Goal: Navigation & Orientation: Find specific page/section

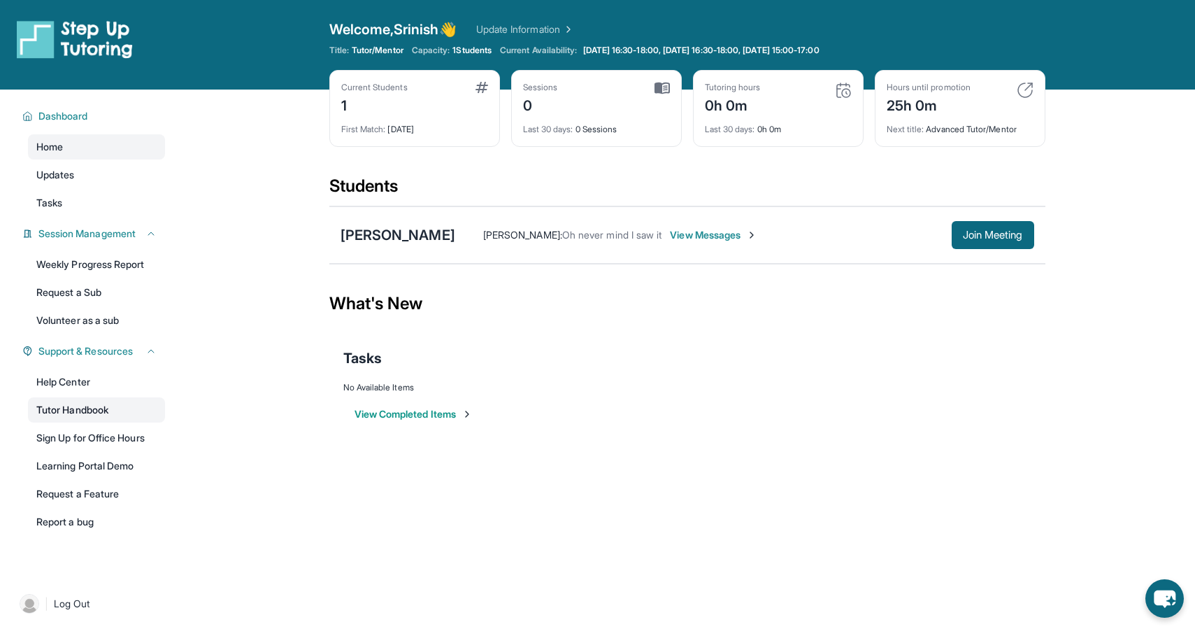
click at [106, 408] on link "Tutor Handbook" at bounding box center [96, 409] width 137 height 25
click at [120, 460] on link "Learning Portal Demo" at bounding box center [96, 465] width 137 height 25
click at [83, 199] on link "Tasks" at bounding box center [96, 202] width 137 height 25
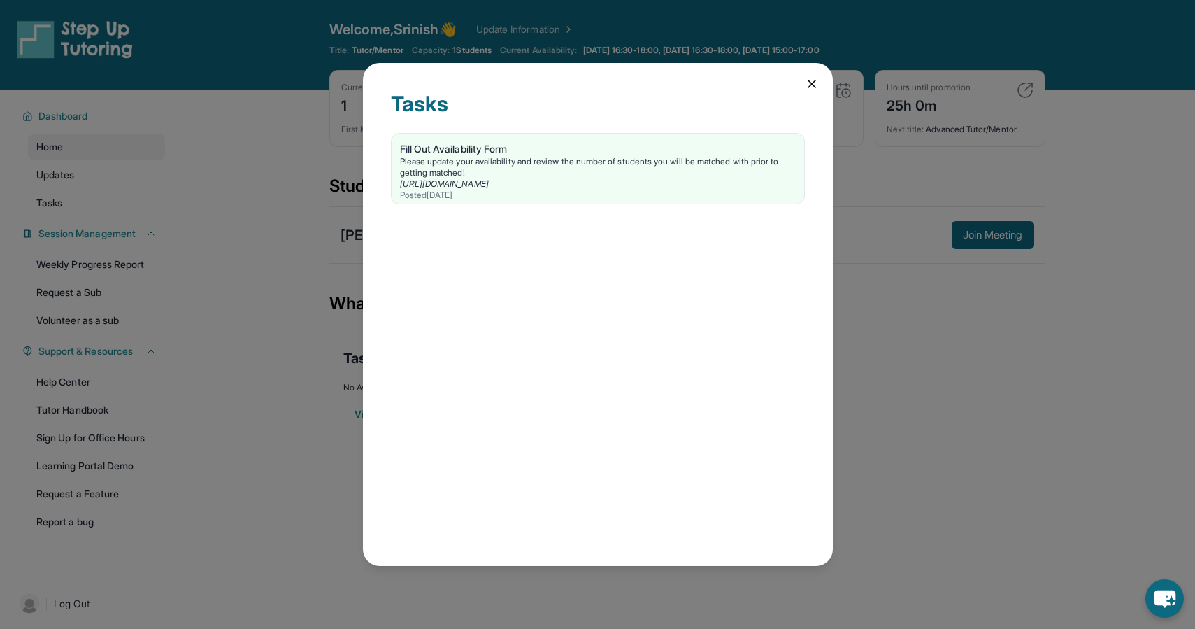
click at [89, 178] on div "Tasks Fill Out Availability Form Please update your availability and review the…" at bounding box center [597, 314] width 1195 height 629
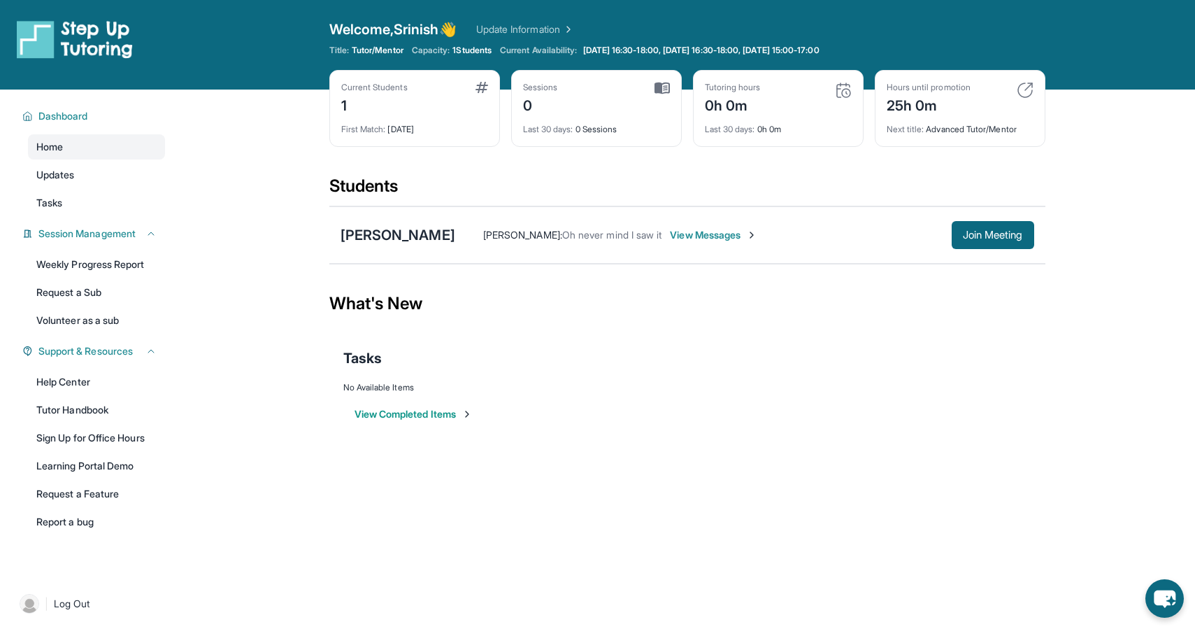
click at [89, 178] on link "Updates" at bounding box center [96, 174] width 137 height 25
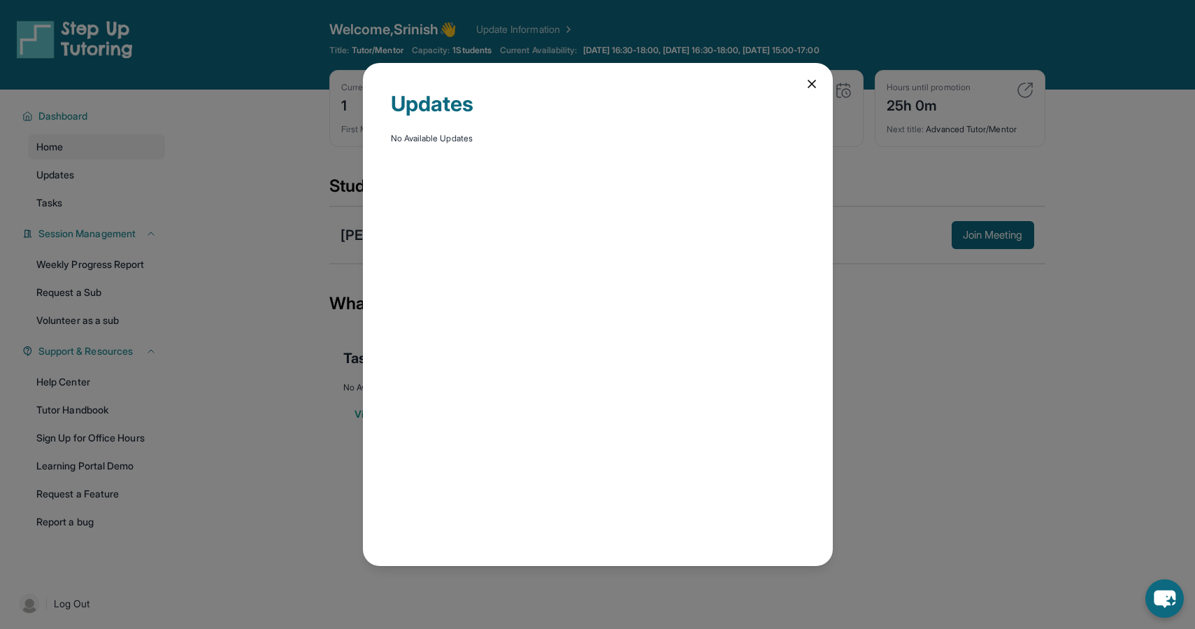
click at [243, 222] on div "Updates No Available Updates" at bounding box center [597, 314] width 1195 height 629
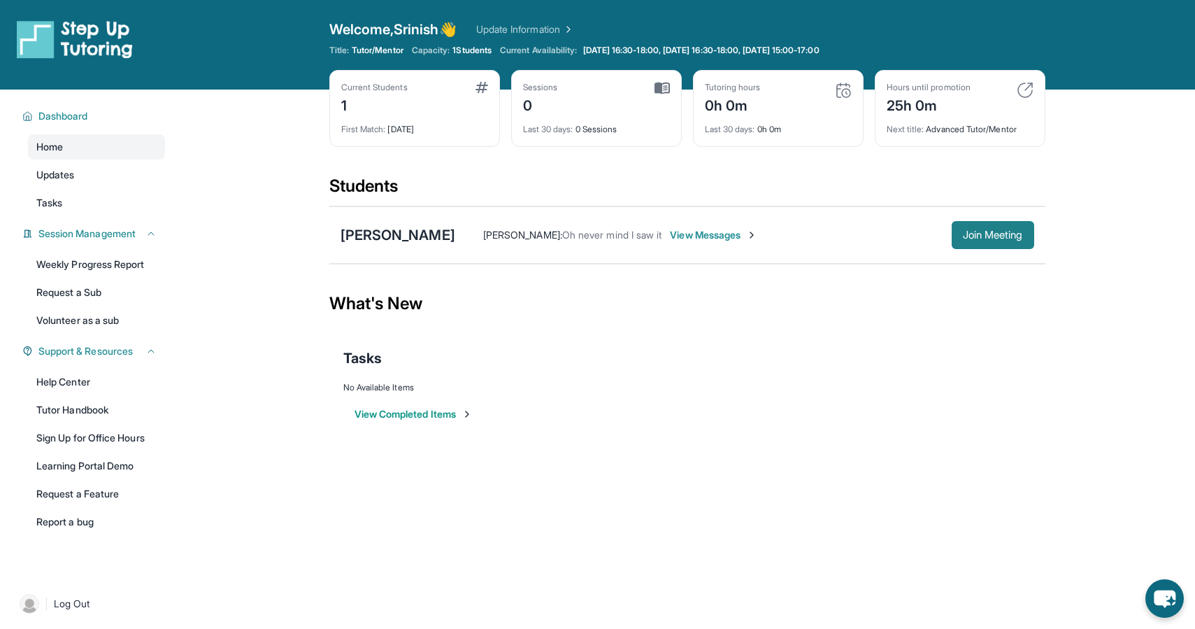
click at [995, 239] on span "Join Meeting" at bounding box center [993, 235] width 60 height 8
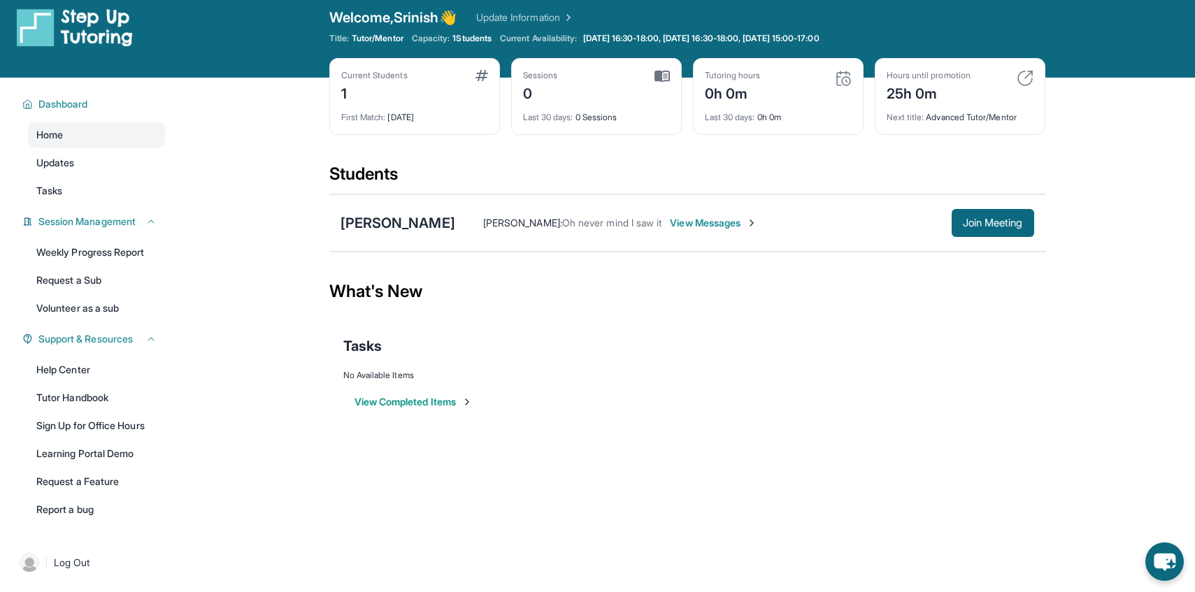
scroll to position [7, 0]
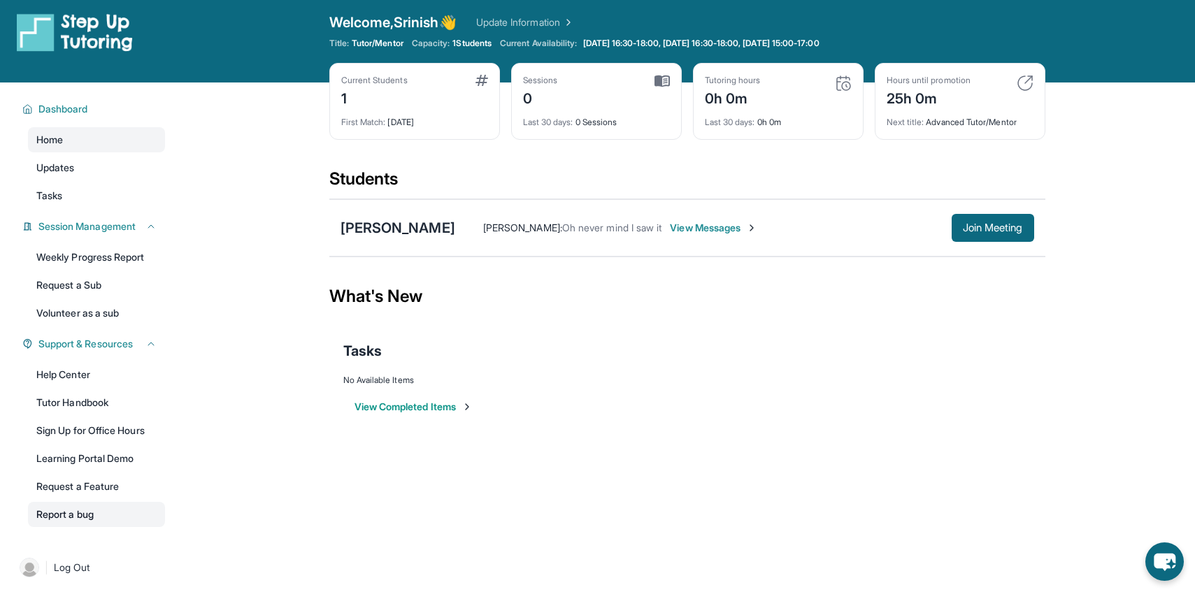
click at [108, 522] on link "Report a bug" at bounding box center [96, 514] width 137 height 25
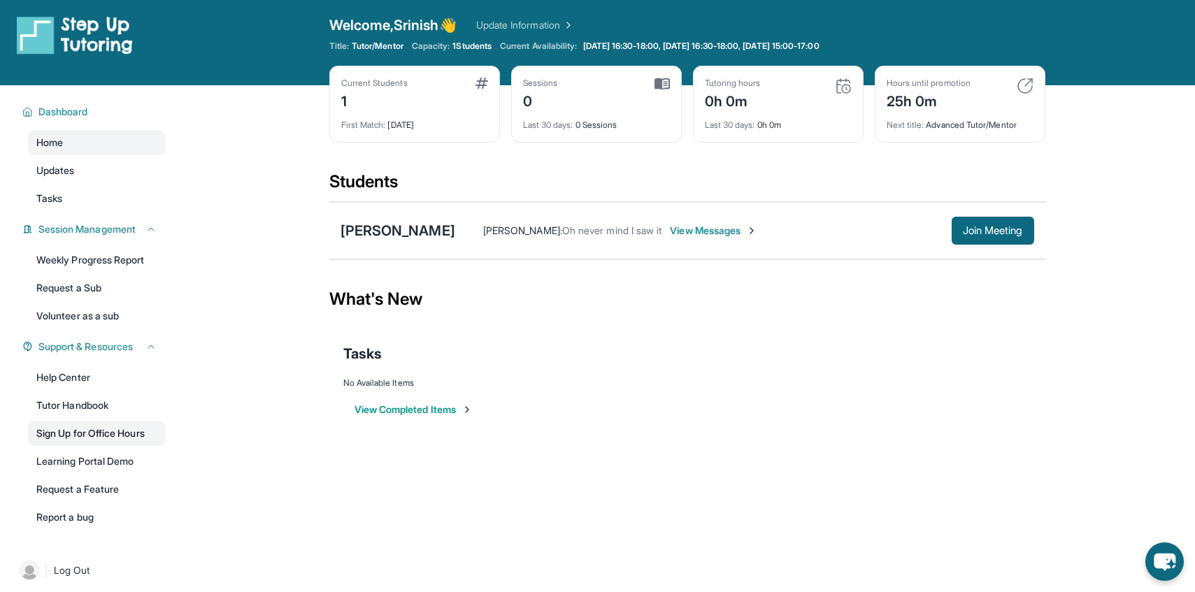
scroll to position [0, 0]
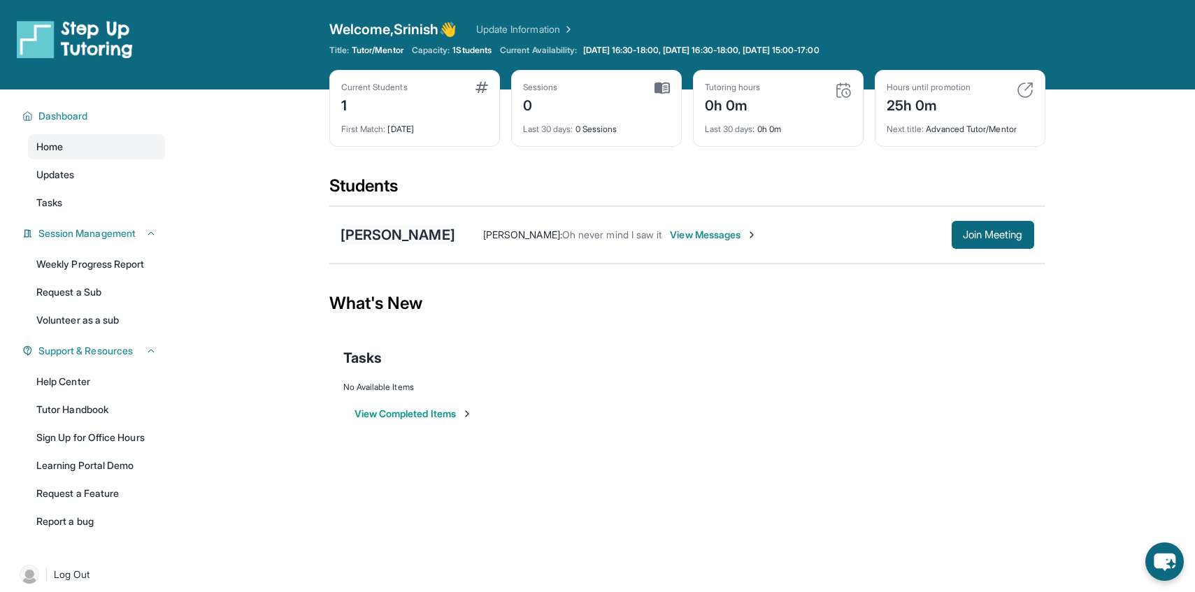
click at [380, 231] on div "[PERSON_NAME]" at bounding box center [398, 235] width 115 height 20
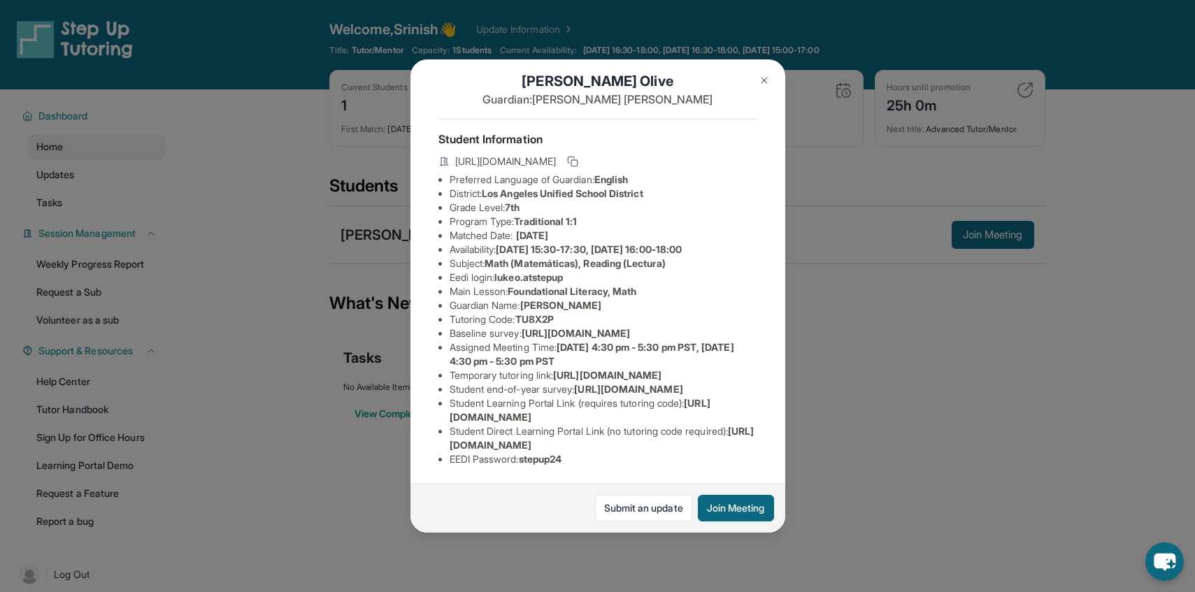
scroll to position [56, 0]
drag, startPoint x: 449, startPoint y: 307, endPoint x: 780, endPoint y: 340, distance: 332.4
click at [780, 340] on div "Luke Olive Guardian: Karla Crespo Student Information https://student-portal.st…" at bounding box center [598, 296] width 375 height 474
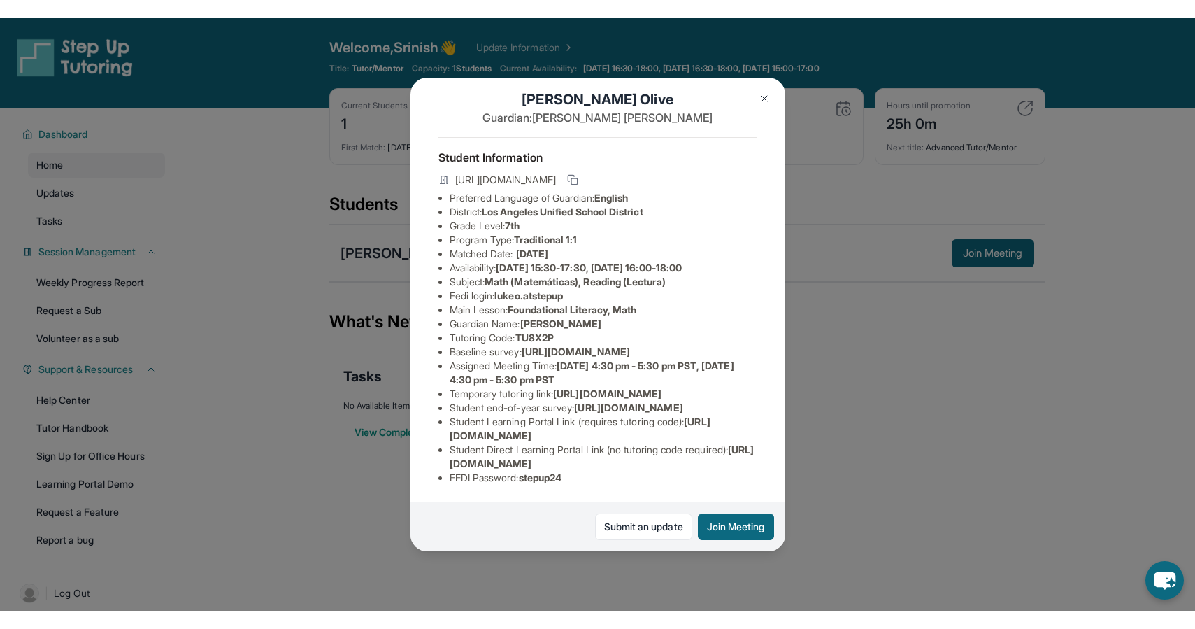
scroll to position [56, 498]
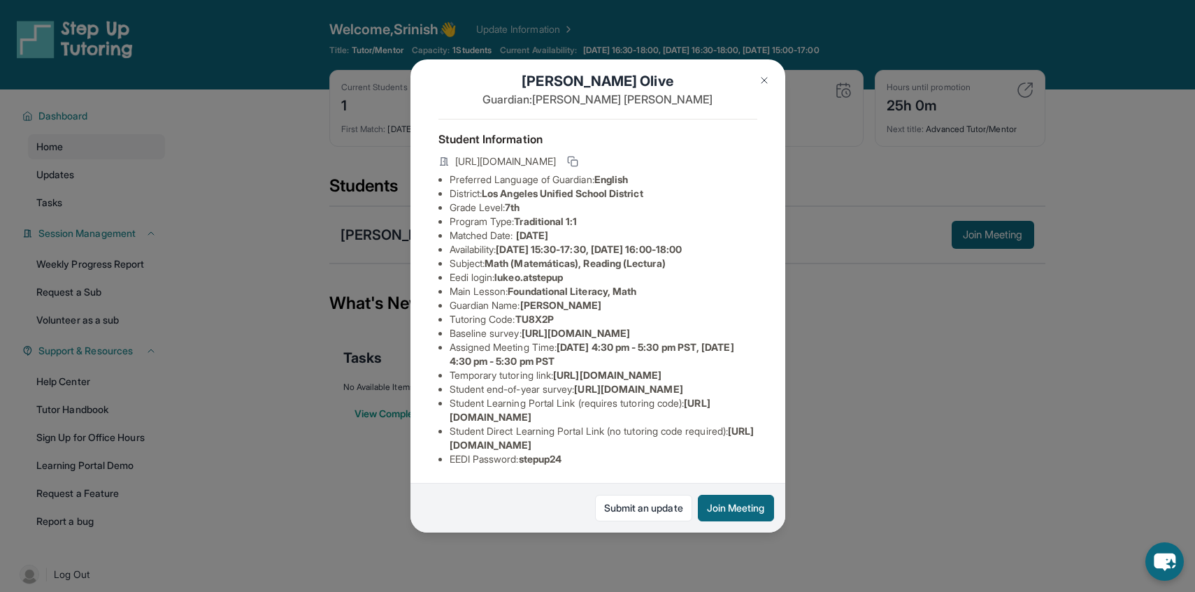
copy span "https://airtable.com/apprlfn8WjpjBUn2G/shrK0QR6AaNyG5psY?prefill_Type%20of%20Fo…"
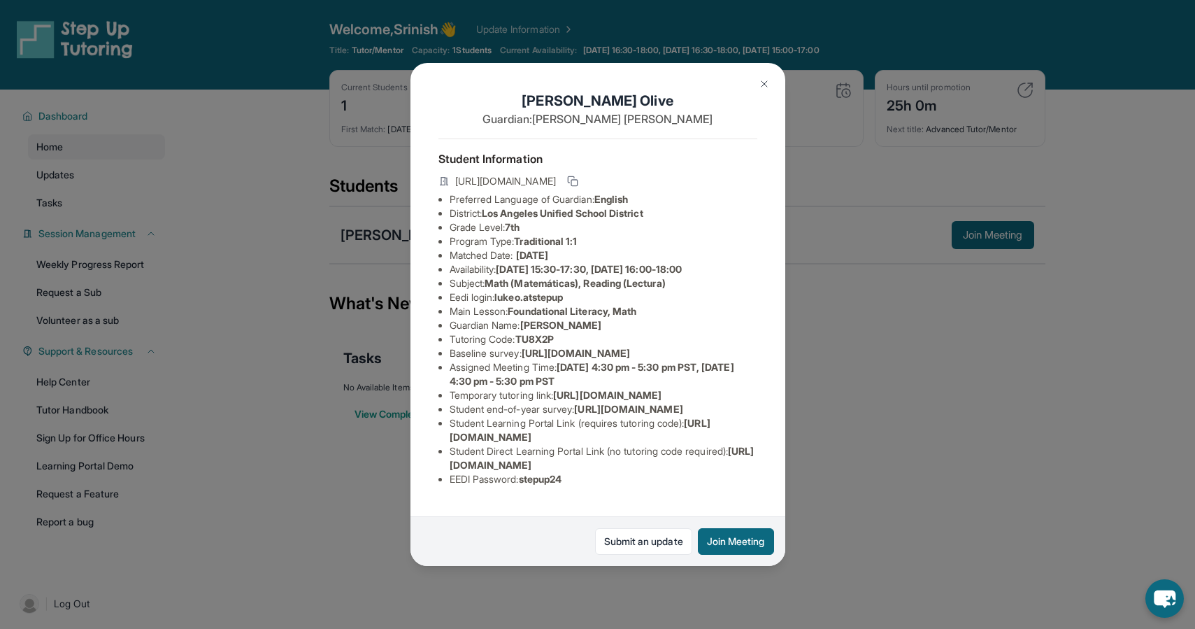
scroll to position [113, 1]
